Goal: Communication & Community: Answer question/provide support

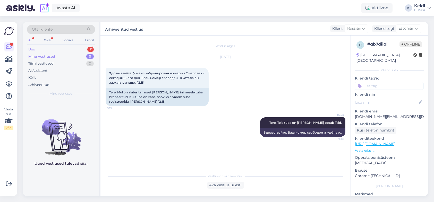
click at [34, 50] on div "Uus" at bounding box center [31, 49] width 6 height 5
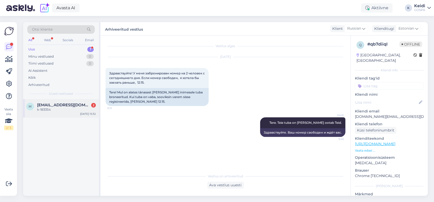
click at [48, 108] on div "k-183354" at bounding box center [66, 109] width 59 height 5
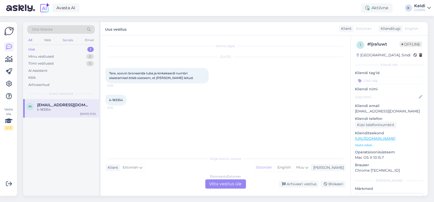
click at [215, 183] on div "Estonian to Estonian Võta vestlus üle" at bounding box center [225, 183] width 41 height 9
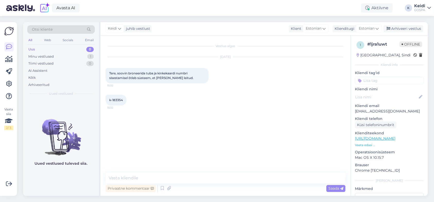
click at [178, 189] on div "Privaatne kommentaar Saada" at bounding box center [226, 189] width 240 height 10
click at [179, 189] on div "Privaatne kommentaar Saada" at bounding box center [226, 189] width 240 height 10
click at [167, 181] on textarea at bounding box center [226, 178] width 240 height 11
drag, startPoint x: 123, startPoint y: 100, endPoint x: 103, endPoint y: 101, distance: 20.1
click at [103, 101] on div "Vestlus algas [DATE] Tere, soovin broneerida tuba ja kinkekaardi numbri sisesta…" at bounding box center [225, 116] width 250 height 160
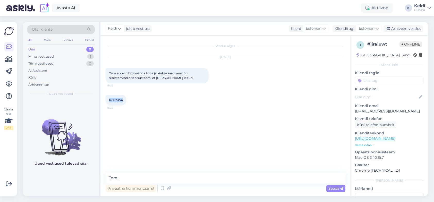
copy span "k-183354"
click at [126, 175] on textarea "Tere," at bounding box center [226, 178] width 240 height 11
type textarea "Tere! Rõõm, et GOSPA puhkus plaanis on"
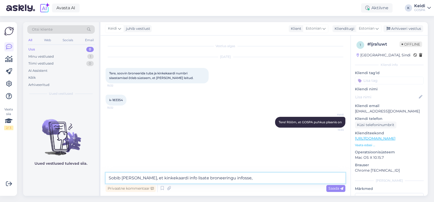
click at [127, 175] on textarea "Sobib [PERSON_NAME], et kinkekaardi info lisate broneeringu infosse," at bounding box center [226, 178] width 240 height 11
click at [230, 177] on textarea "Sobib nii, et kinkekaardi info lisate broneeringu infosse," at bounding box center [226, 178] width 240 height 11
drag, startPoint x: 206, startPoint y: 178, endPoint x: 105, endPoint y: 179, distance: 100.7
click at [105, 179] on div "Vestlus algas [DATE] Tere, soovin broneerida tuba ja kinkekaardi numbri sisesta…" at bounding box center [225, 116] width 250 height 160
type textarea "[PERSON_NAME] rõõmuga otse hotellist broneerimise osas abiks, kui soovite kasut…"
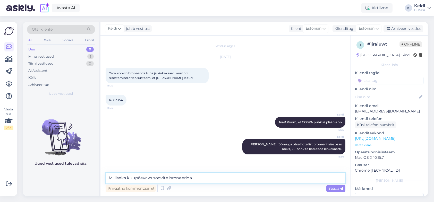
drag, startPoint x: 201, startPoint y: 178, endPoint x: 72, endPoint y: 182, distance: 129.1
click at [72, 182] on div "Otsi kliente All Web Socials Email Uus 0 Minu vestlused 1 Tiimi vestlused 0 AI …" at bounding box center [225, 109] width 405 height 174
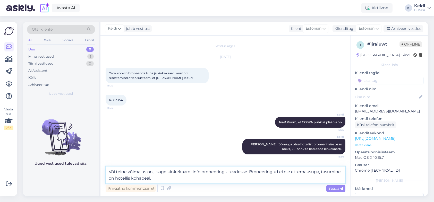
type textarea "Või teine võimalus on, lisage kinkekaardi info broneeringu teadesse. Broneering…"
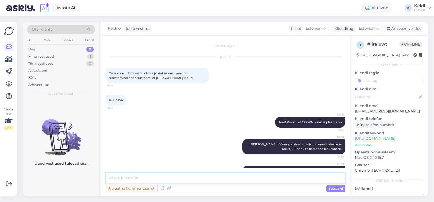
scroll to position [23, 0]
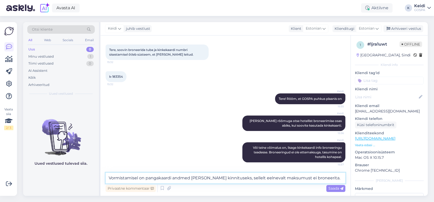
type textarea "Vormistamisel on pangakaardi andmed [PERSON_NAME] kinnituseks, sellelt eelneval…"
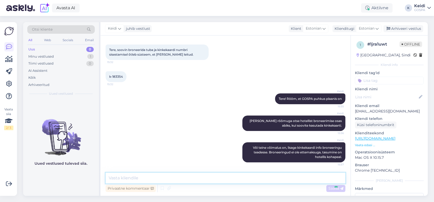
scroll to position [50, 0]
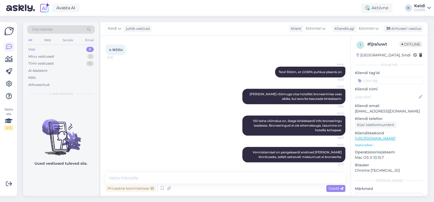
click at [424, 8] on div "GOSPA" at bounding box center [419, 10] width 11 height 4
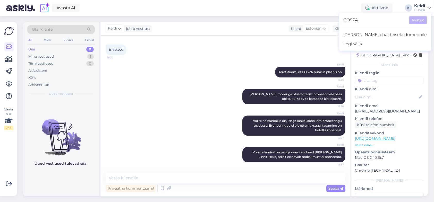
click at [329, 49] on div "k-183354 15:32" at bounding box center [226, 50] width 240 height 22
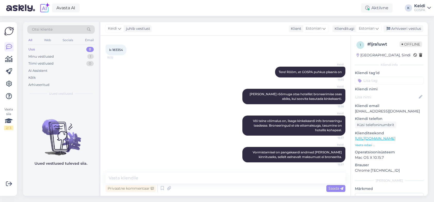
scroll to position [50, 0]
click at [37, 50] on div "Uus 0" at bounding box center [60, 49] width 67 height 7
click at [48, 56] on div "Minu vestlused" at bounding box center [40, 56] width 25 height 5
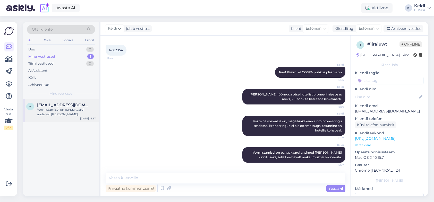
click at [57, 108] on div "Vormistamisel on pangakaardi andmed [PERSON_NAME] kinnituseks, sellelt eelneval…" at bounding box center [66, 111] width 59 height 9
click at [359, 144] on p "Vaata edasi ..." at bounding box center [389, 145] width 69 height 5
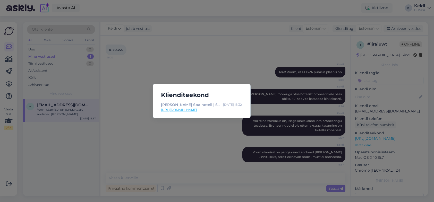
click at [243, 30] on div "Klienditeekond [PERSON_NAME] Spa hotell | Spaa hotell [GEOGRAPHIC_DATA] [DATE] …" at bounding box center [217, 101] width 434 height 202
